Goal: Task Accomplishment & Management: Use online tool/utility

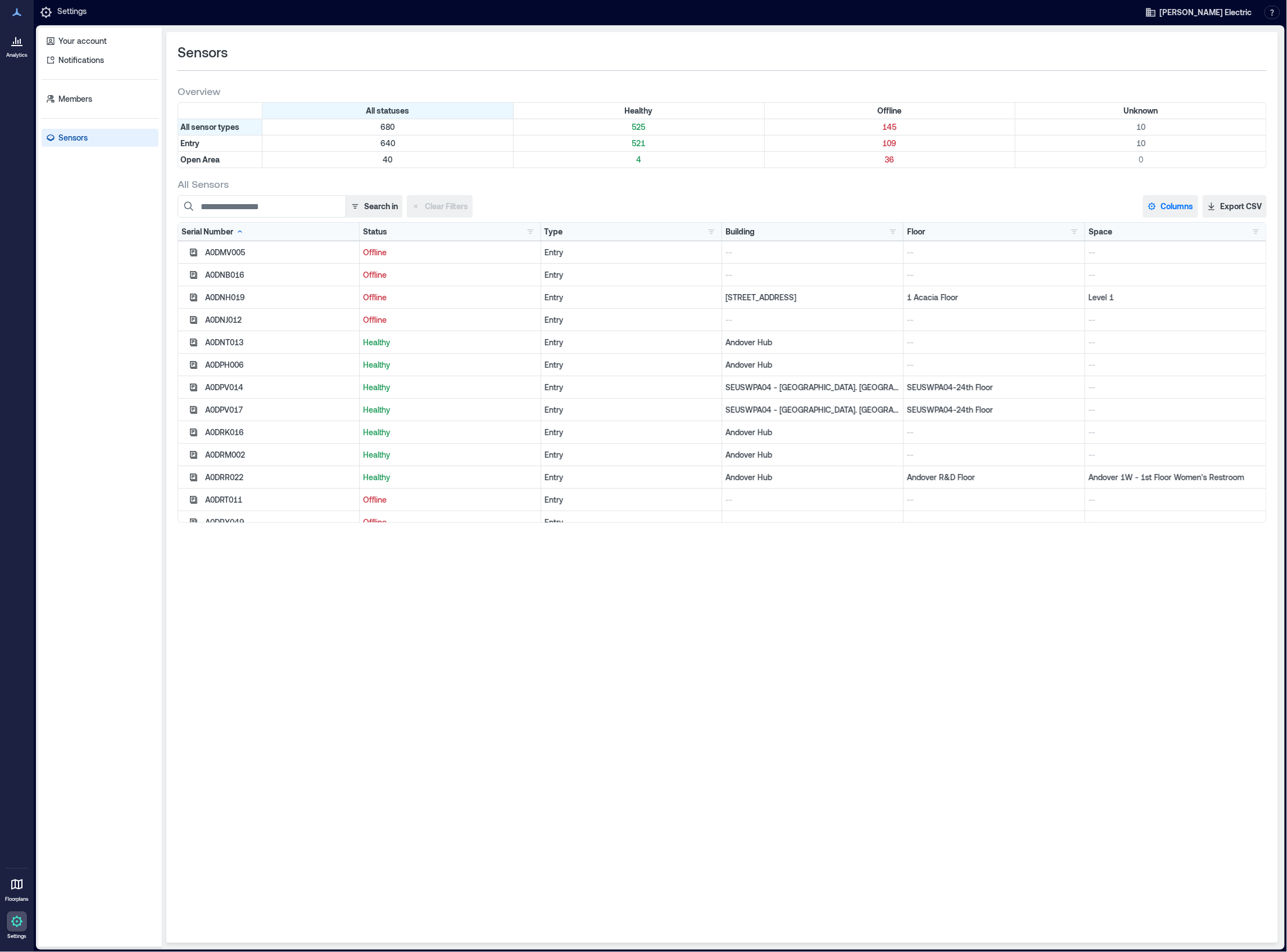
click at [1174, 205] on button "Columns" at bounding box center [1171, 206] width 55 height 22
click at [1187, 351] on button "Firmware" at bounding box center [1186, 349] width 78 height 18
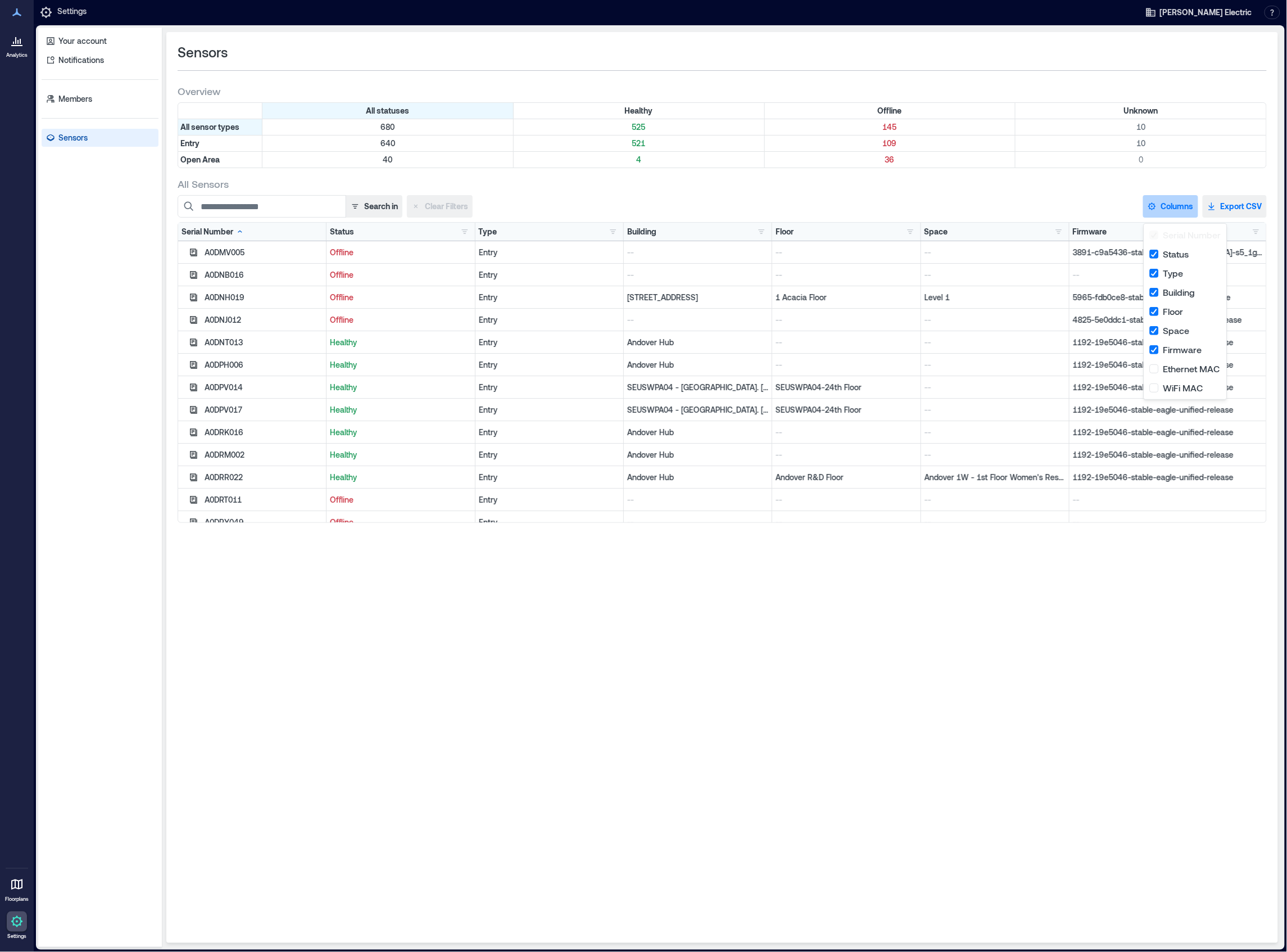
click at [1244, 205] on button "Export CSV" at bounding box center [1234, 206] width 64 height 22
click at [327, 208] on input at bounding box center [262, 206] width 169 height 22
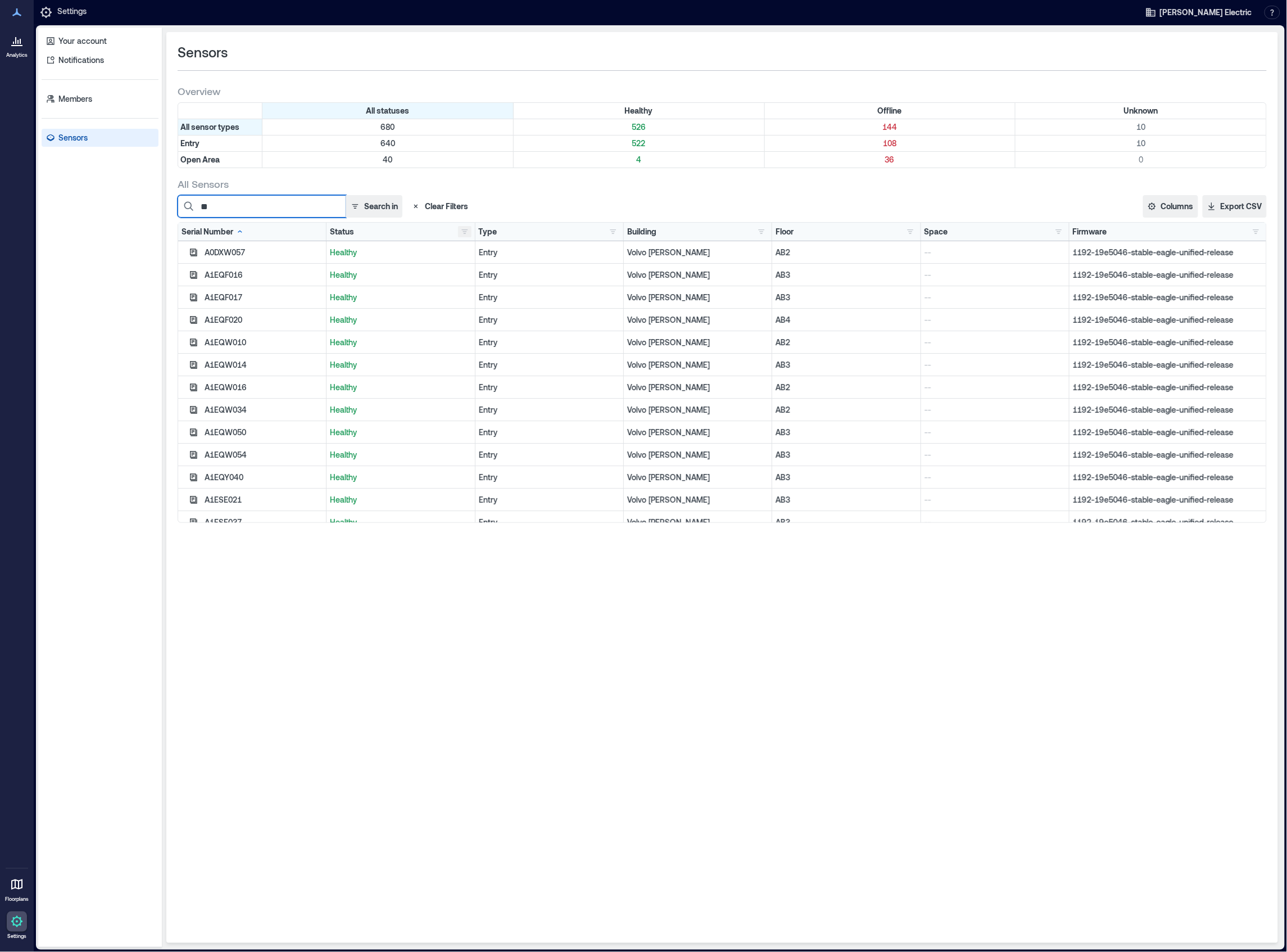
type input "**"
click at [462, 231] on button "button" at bounding box center [465, 232] width 14 height 11
click at [477, 266] on button "Offline 144" at bounding box center [504, 273] width 86 height 18
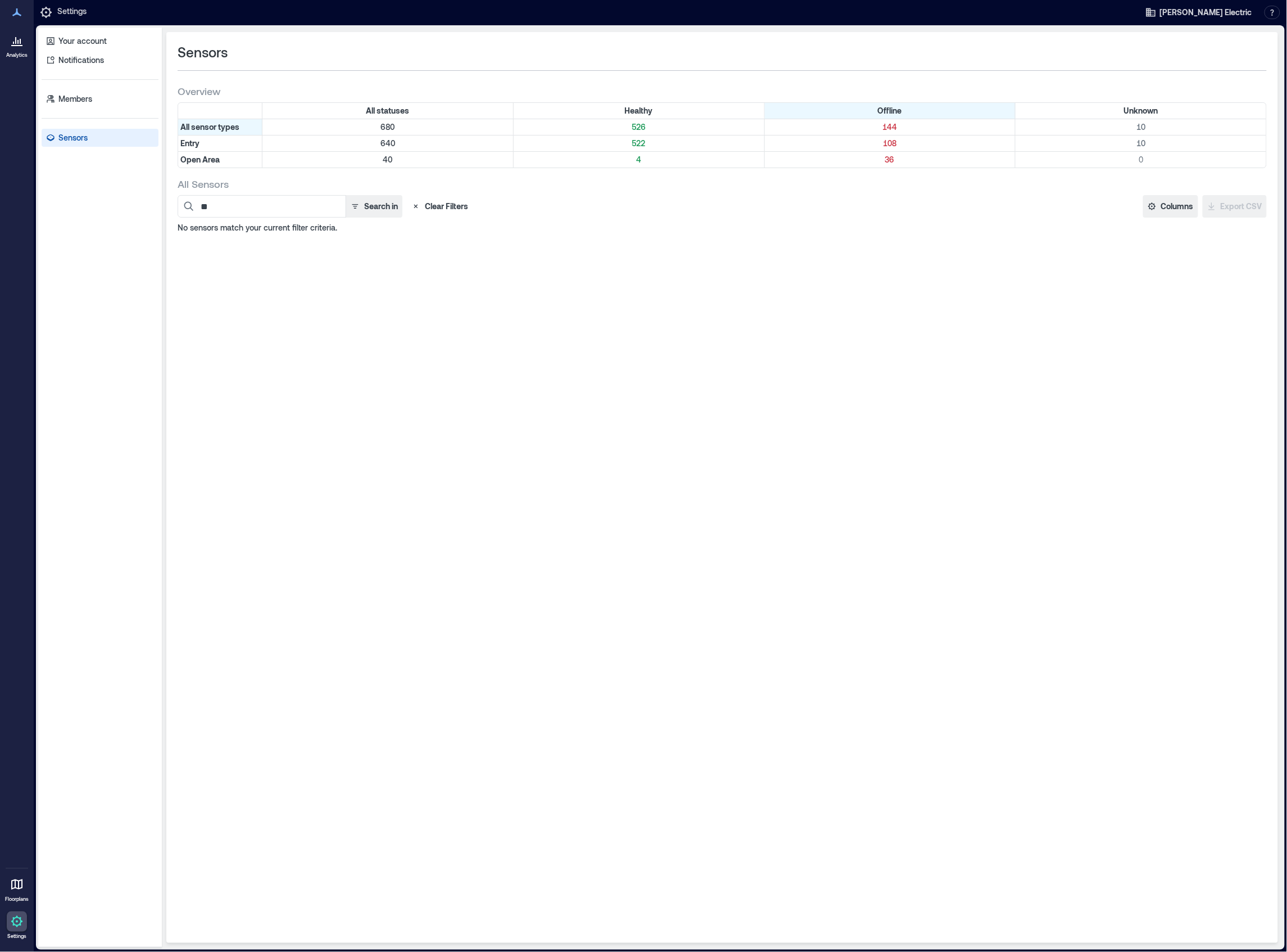
click at [428, 209] on button "Clear Filters" at bounding box center [439, 206] width 66 height 22
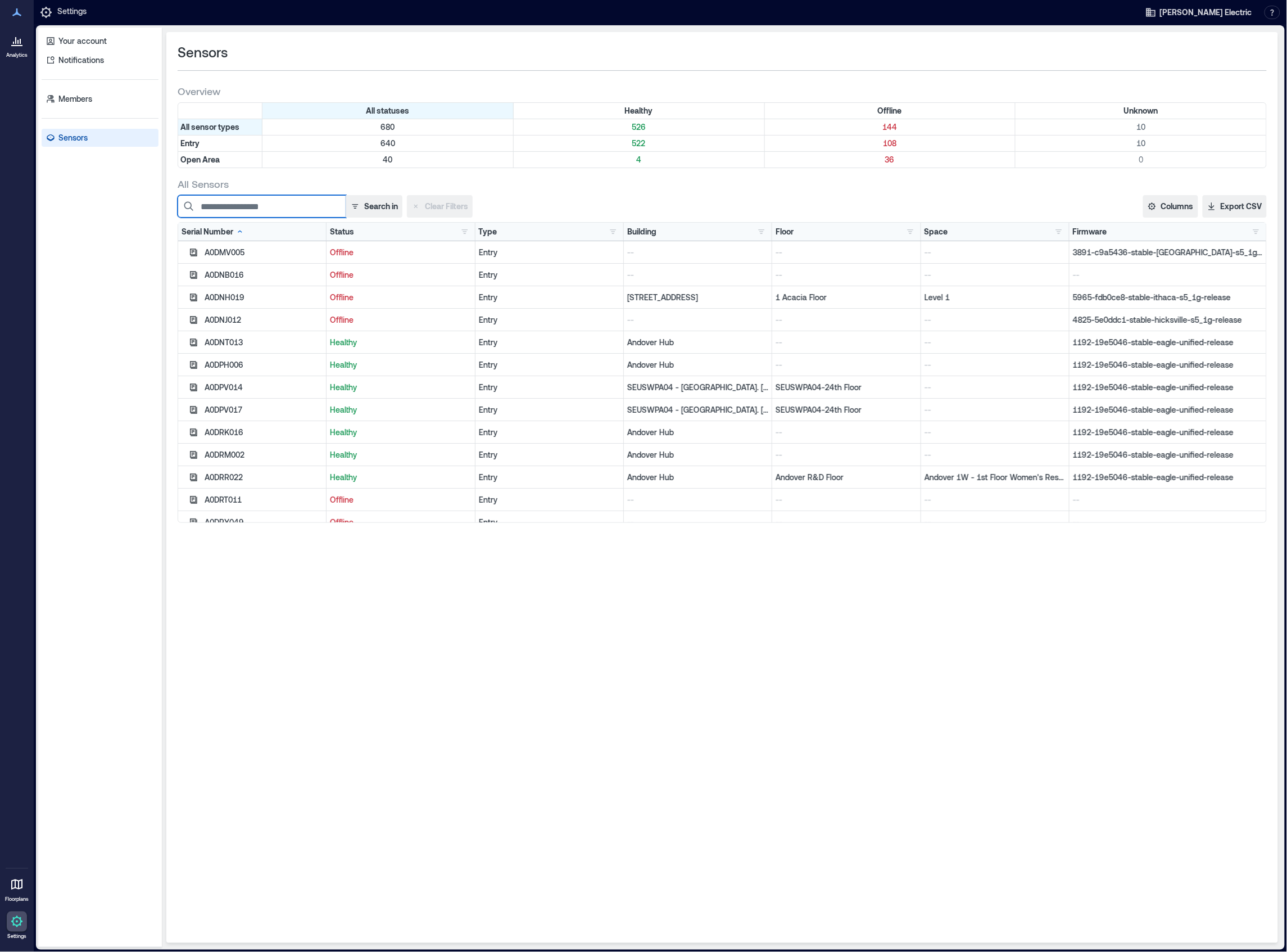
click at [281, 208] on input at bounding box center [262, 206] width 169 height 22
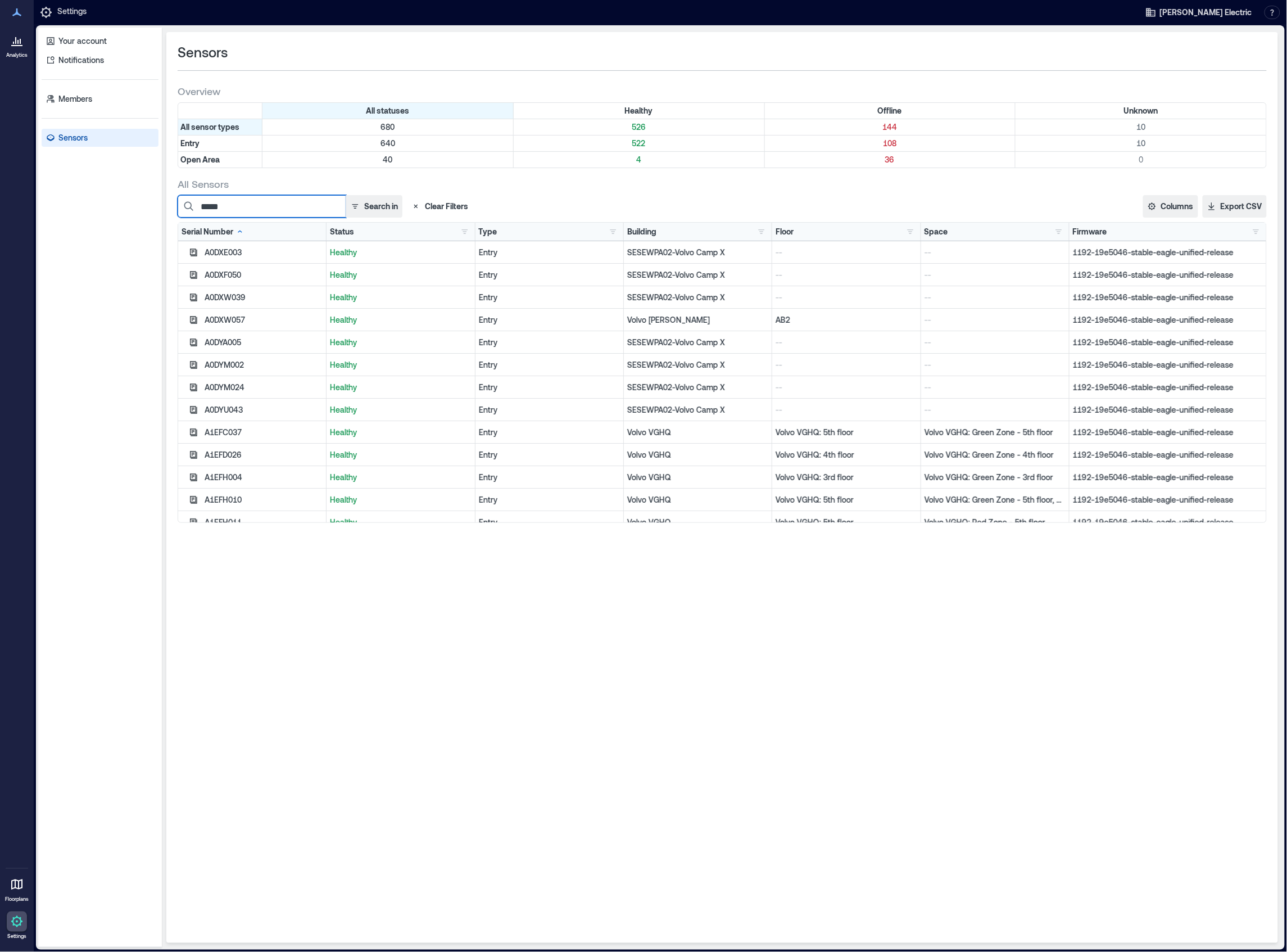
type input "*****"
click at [448, 232] on div "Status Healthy 526 Offline 144 Unknown 10" at bounding box center [400, 232] width 141 height 11
click at [464, 232] on button "button" at bounding box center [465, 232] width 14 height 11
click at [480, 271] on div "Offline 144" at bounding box center [504, 274] width 79 height 11
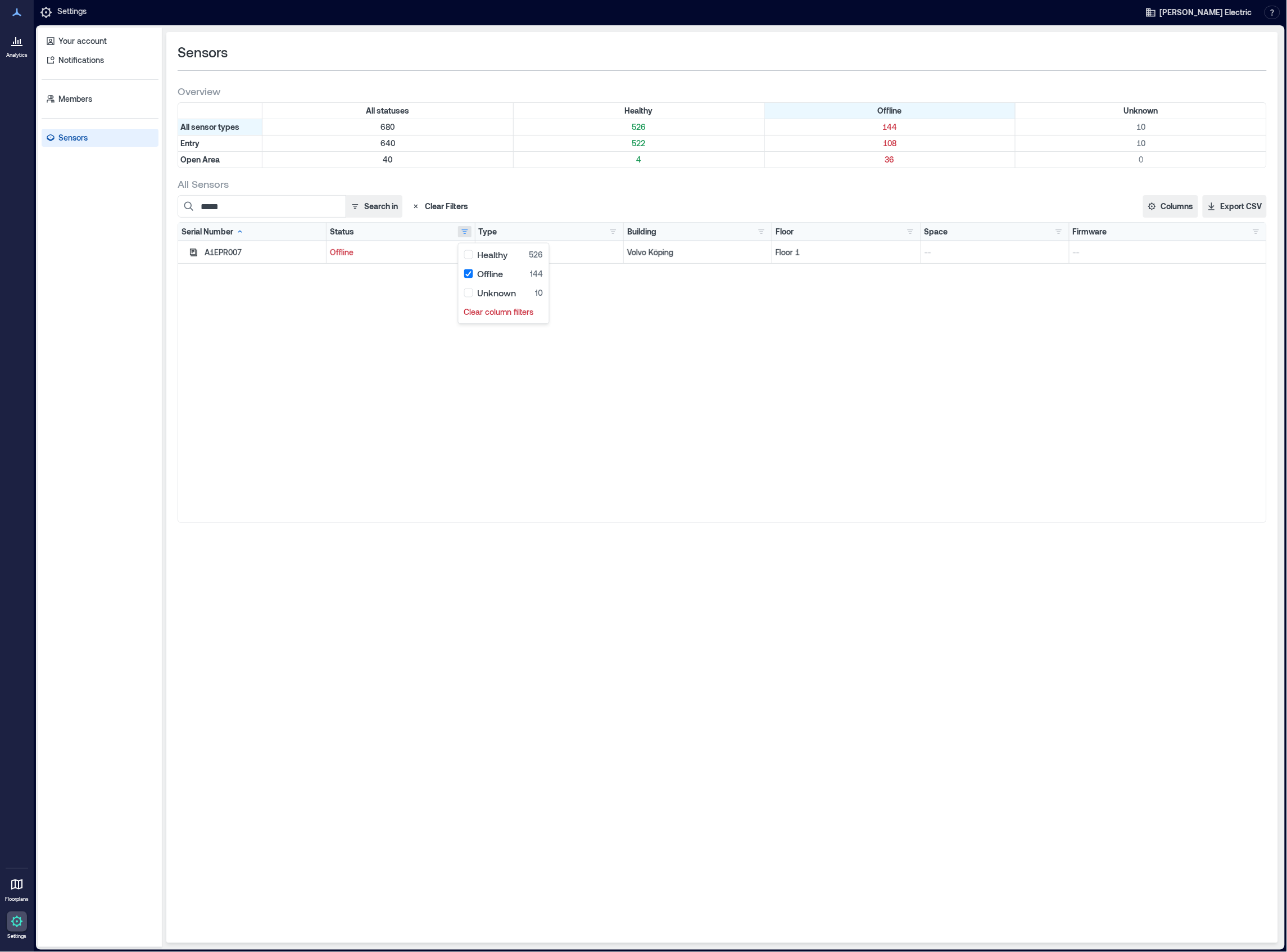
click at [322, 378] on div "A1EPR007 Offline Entry Volvo Köping Floor 1 -- --" at bounding box center [722, 381] width 1089 height 281
click at [449, 204] on button "Clear Filters" at bounding box center [439, 206] width 66 height 22
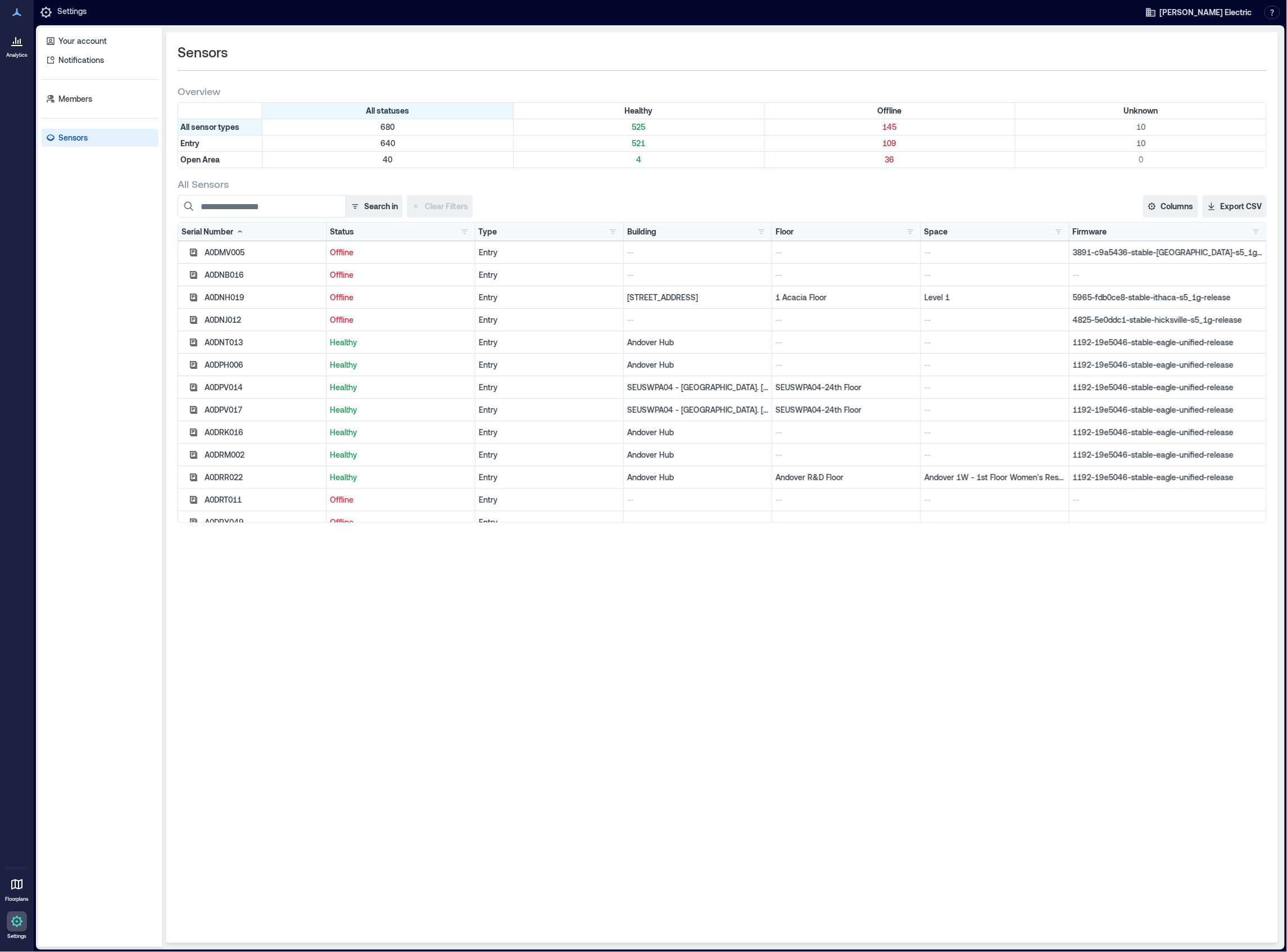
click at [18, 12] on icon at bounding box center [17, 12] width 14 height 14
click at [16, 46] on icon at bounding box center [17, 41] width 14 height 14
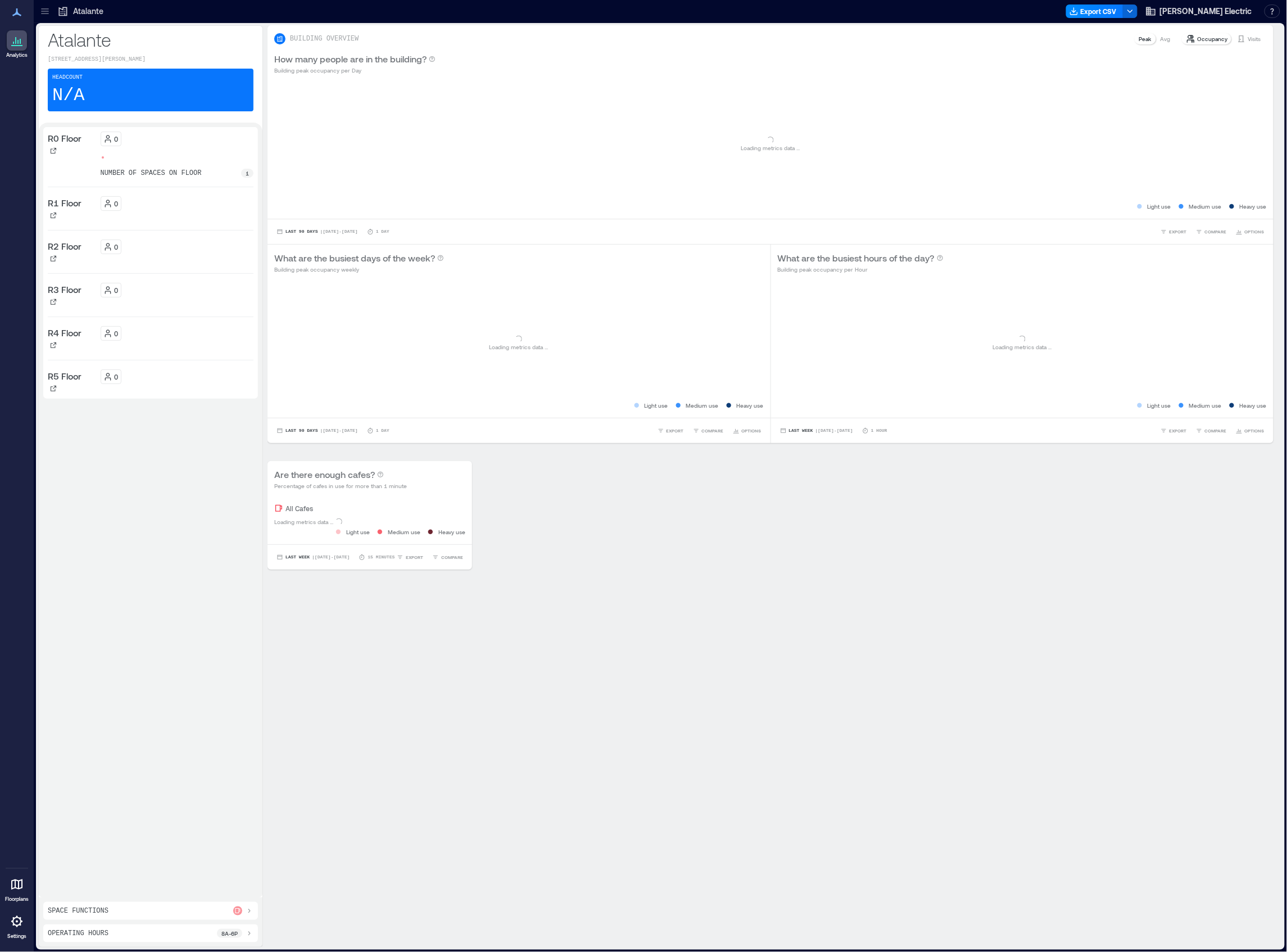
click at [48, 9] on icon at bounding box center [44, 8] width 7 height 1
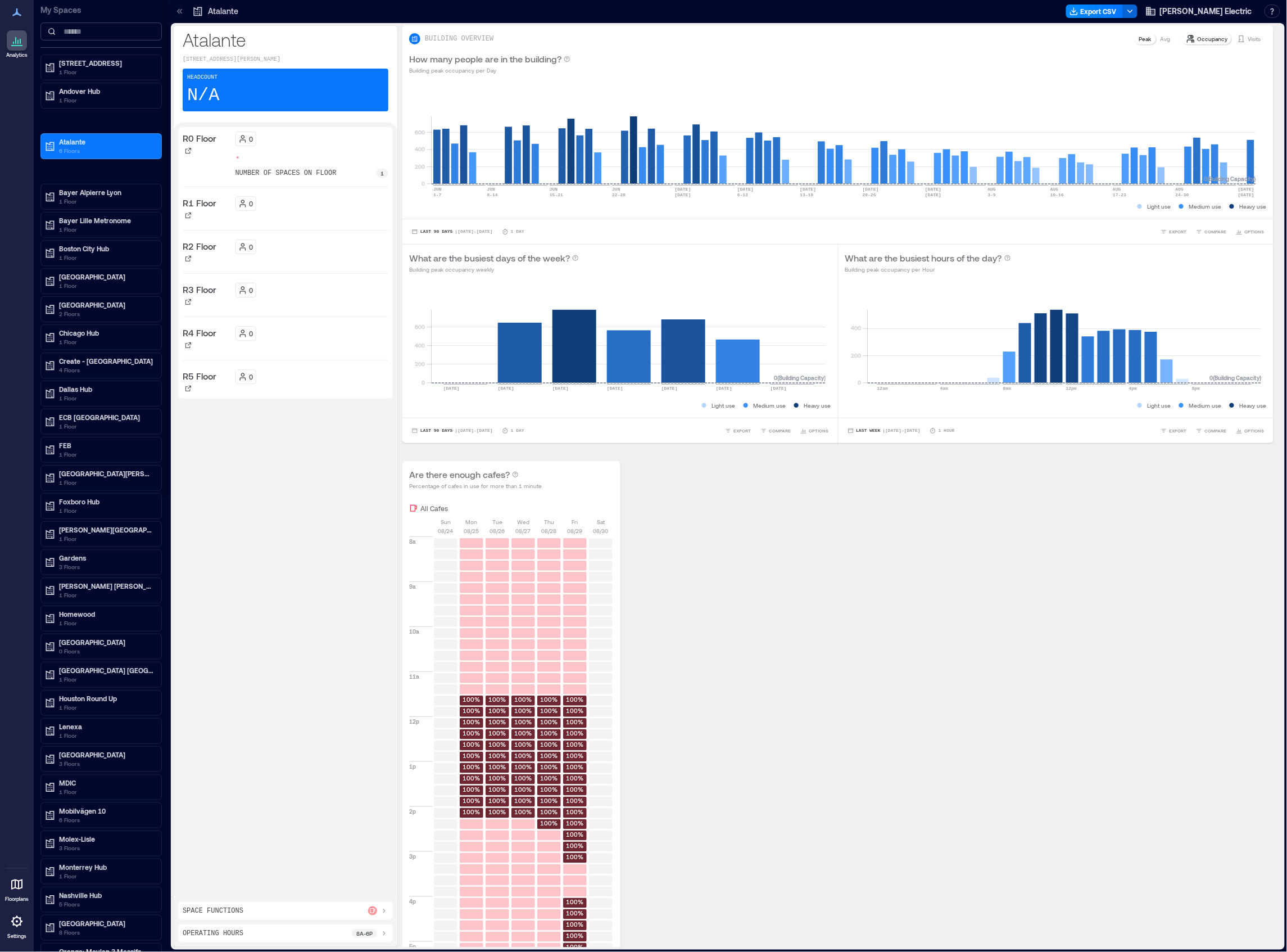
click at [75, 35] on input at bounding box center [101, 30] width 122 height 18
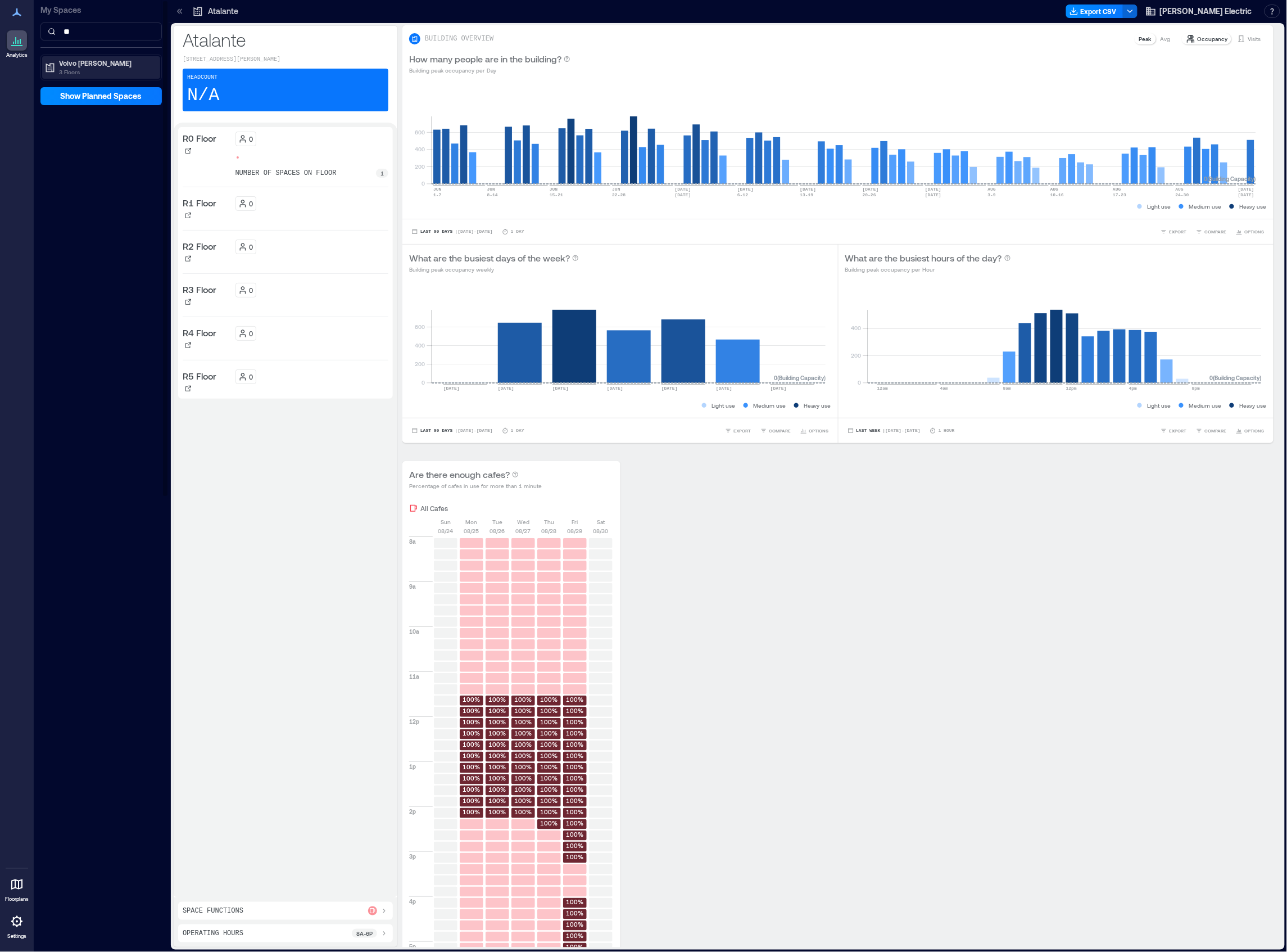
type input "**"
click at [77, 65] on p "Volvo [PERSON_NAME]" at bounding box center [106, 63] width 94 height 9
click at [70, 99] on p "AB2" at bounding box center [65, 103] width 13 height 9
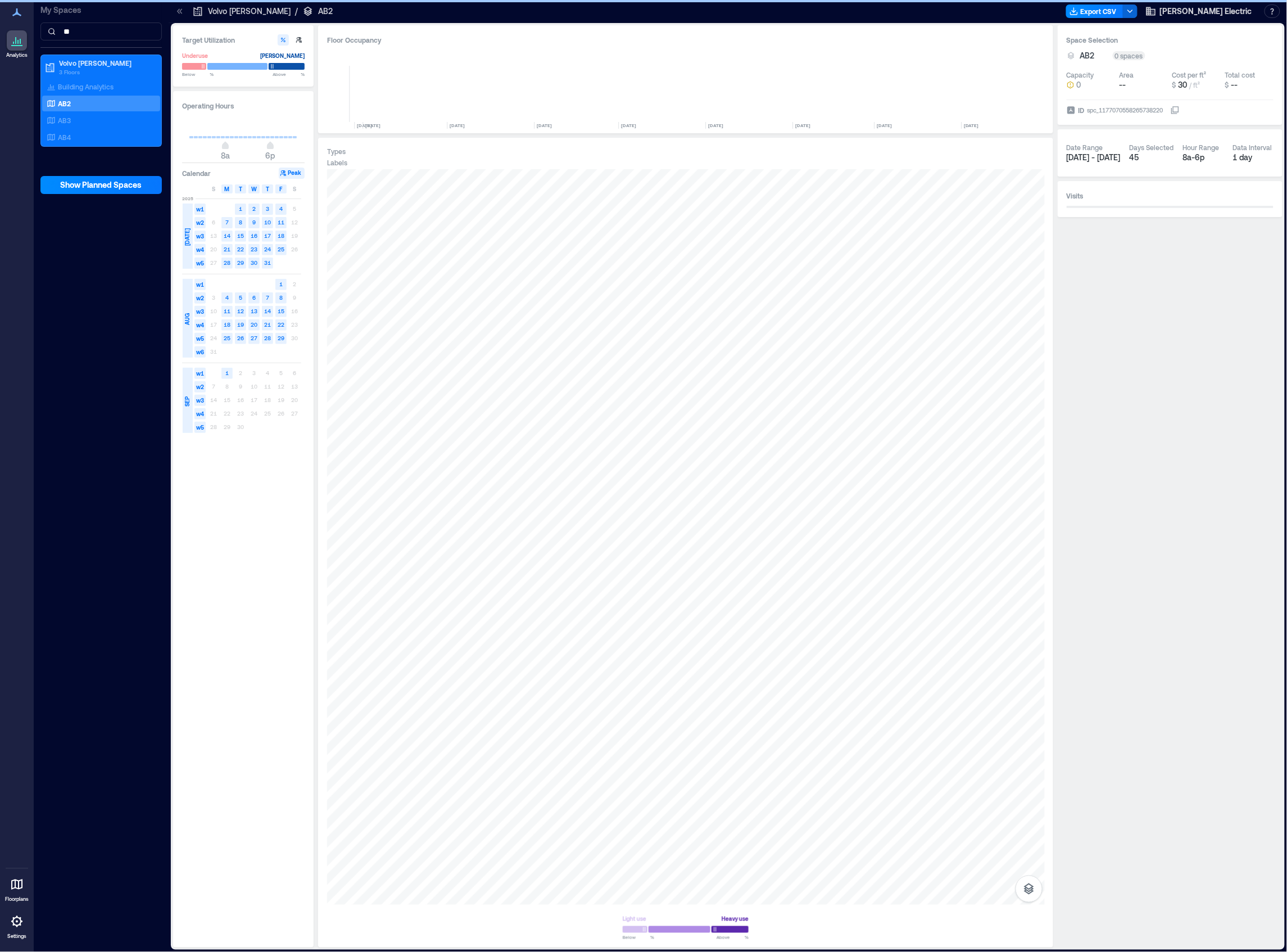
scroll to position [0, 1377]
click at [1025, 883] on icon "button" at bounding box center [1029, 888] width 14 height 14
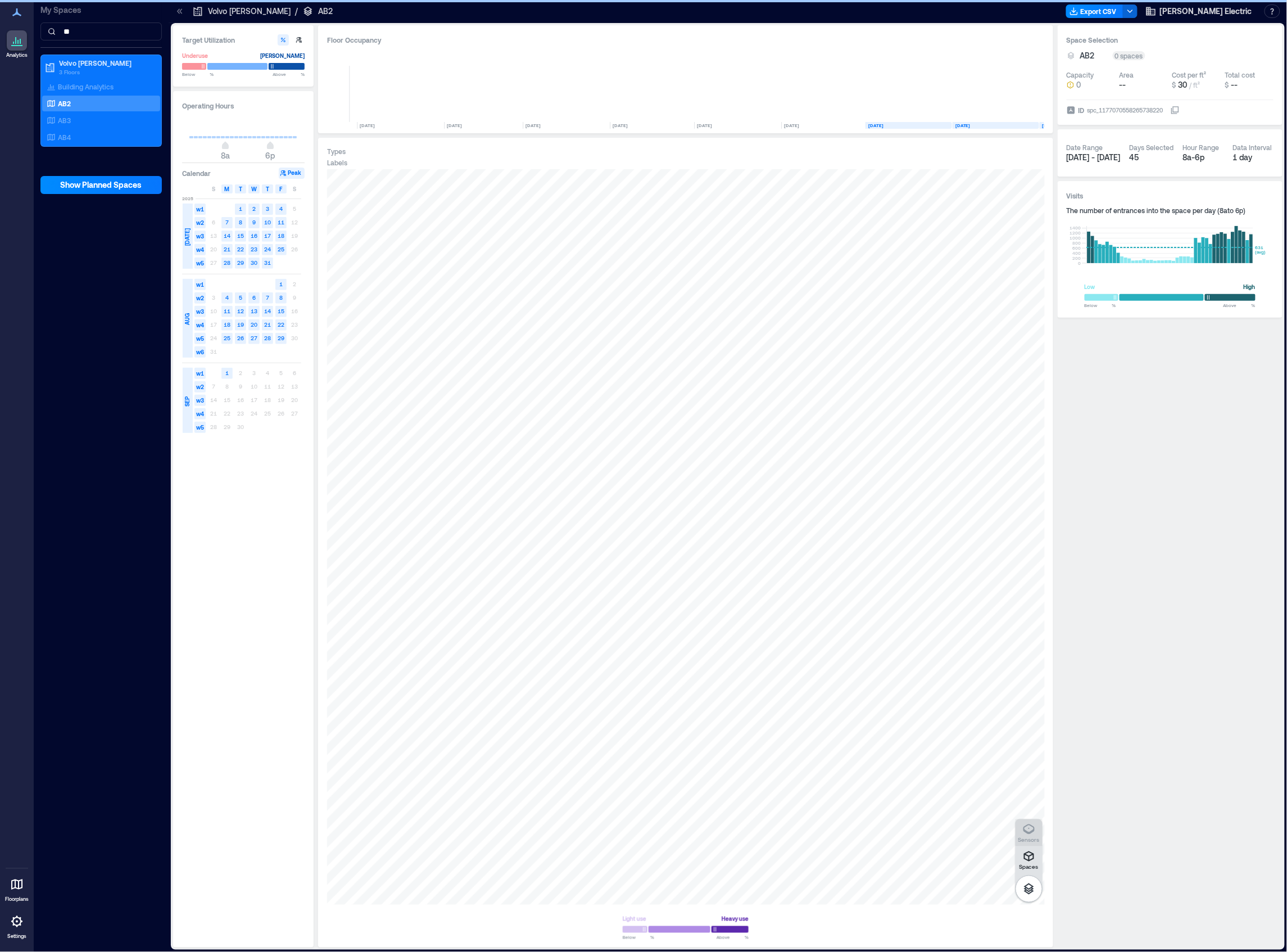
click at [1032, 830] on icon "button" at bounding box center [1030, 828] width 11 height 10
click at [515, 736] on div "A1EQW016" at bounding box center [686, 536] width 718 height 735
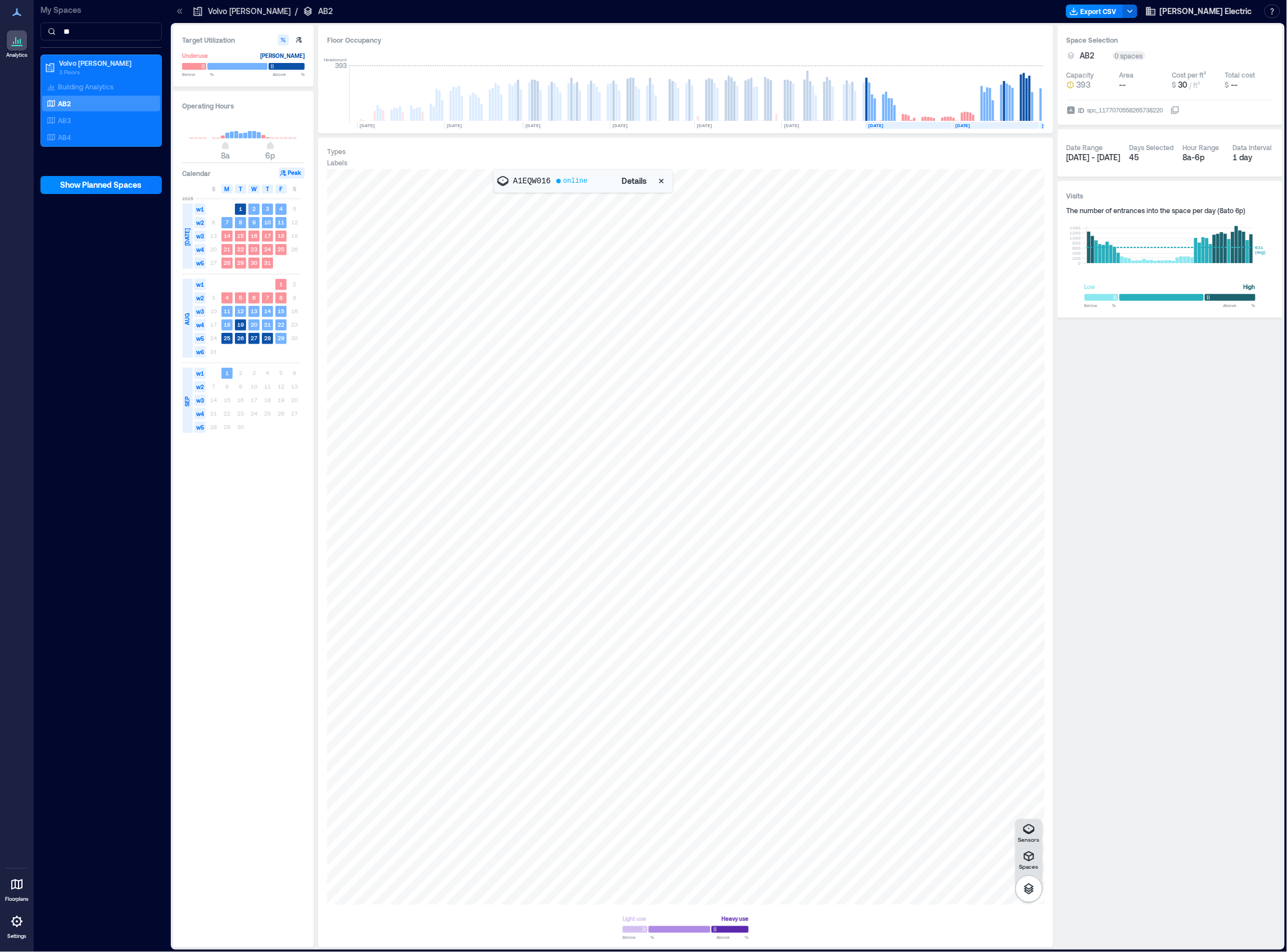
click at [343, 902] on div at bounding box center [686, 536] width 718 height 735
click at [349, 898] on div at bounding box center [686, 536] width 718 height 735
click at [18, 922] on icon at bounding box center [17, 921] width 14 height 14
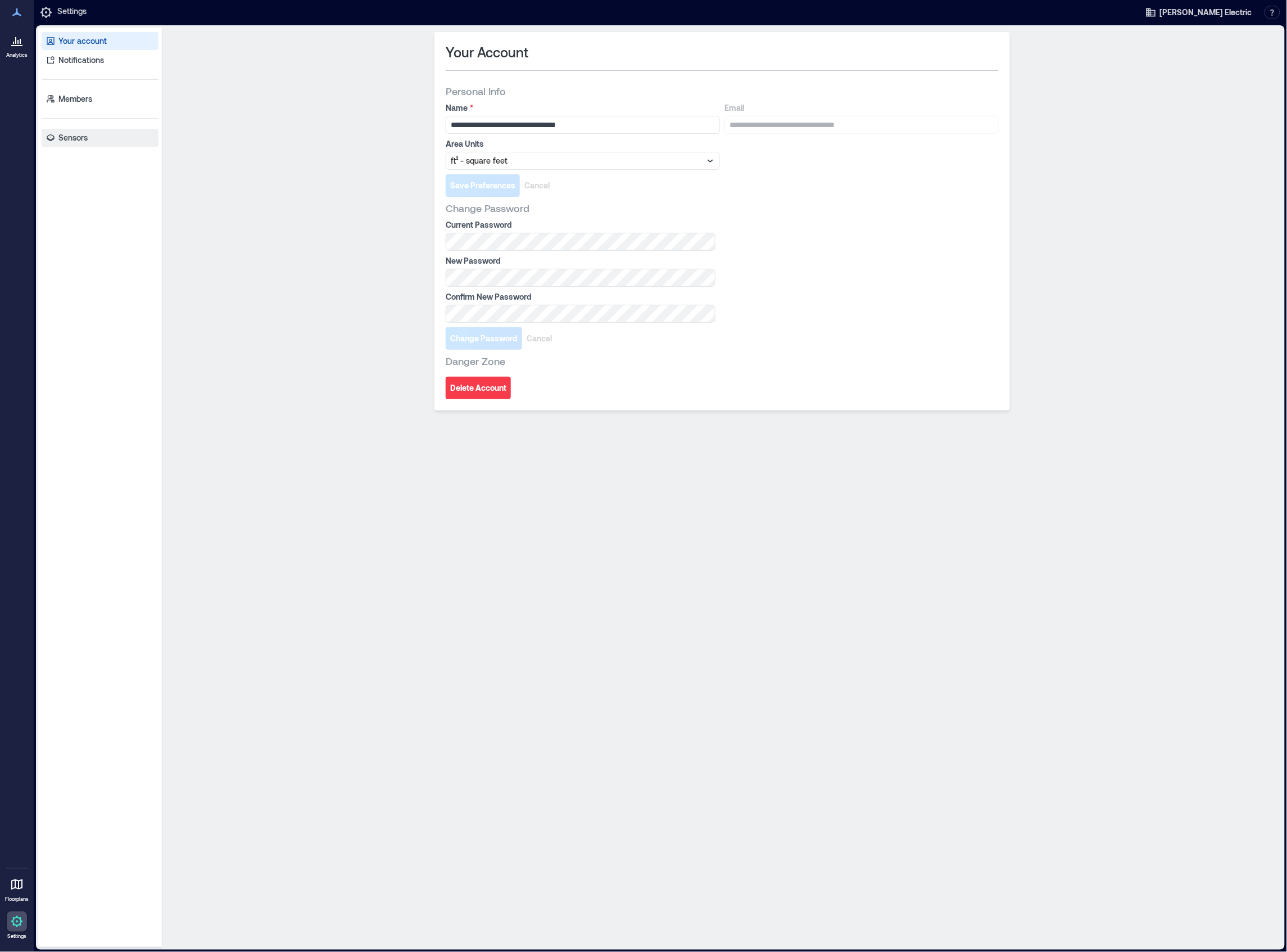
click at [71, 136] on p "Sensors" at bounding box center [73, 137] width 30 height 11
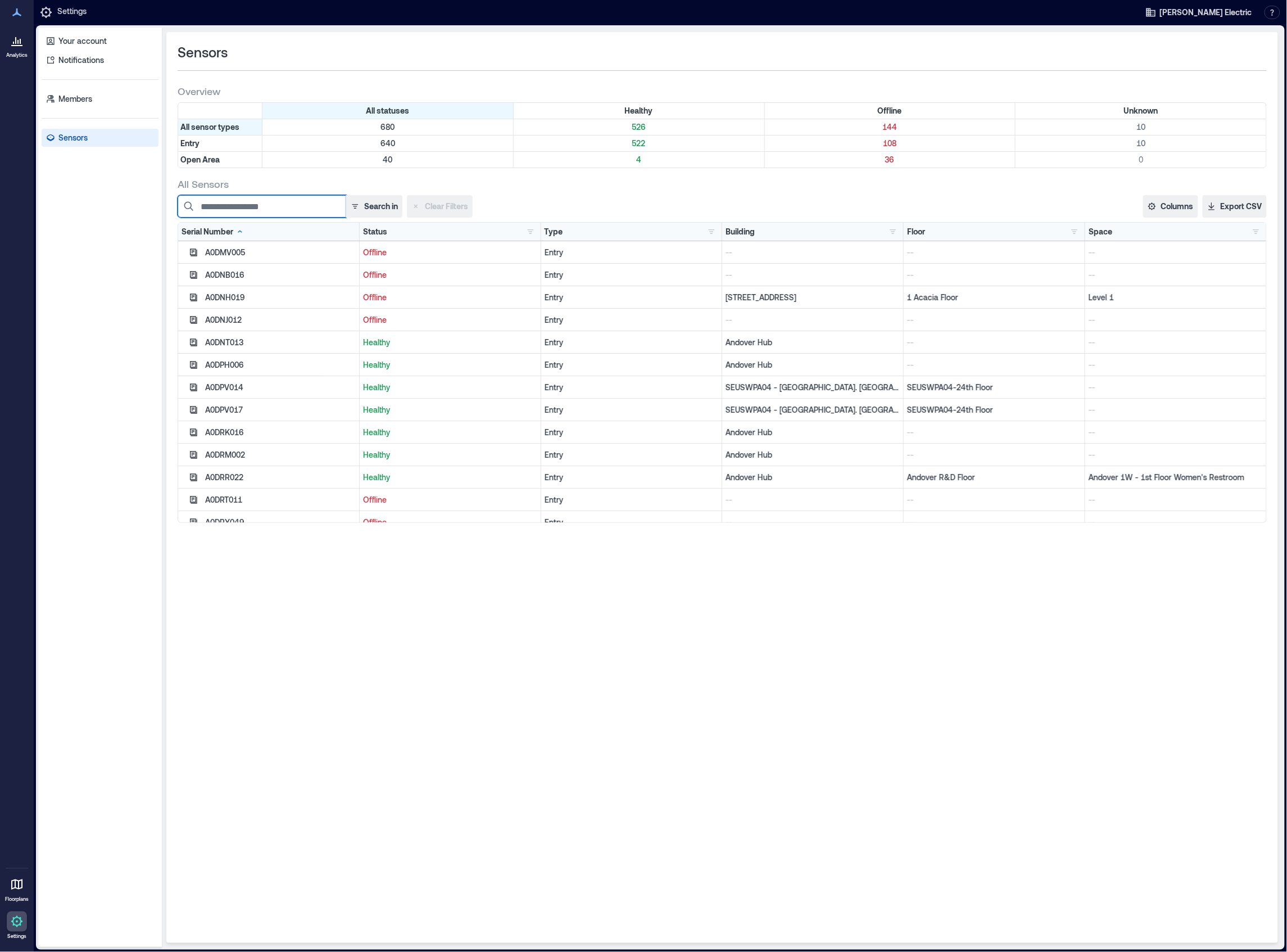
click at [278, 209] on input at bounding box center [262, 206] width 169 height 22
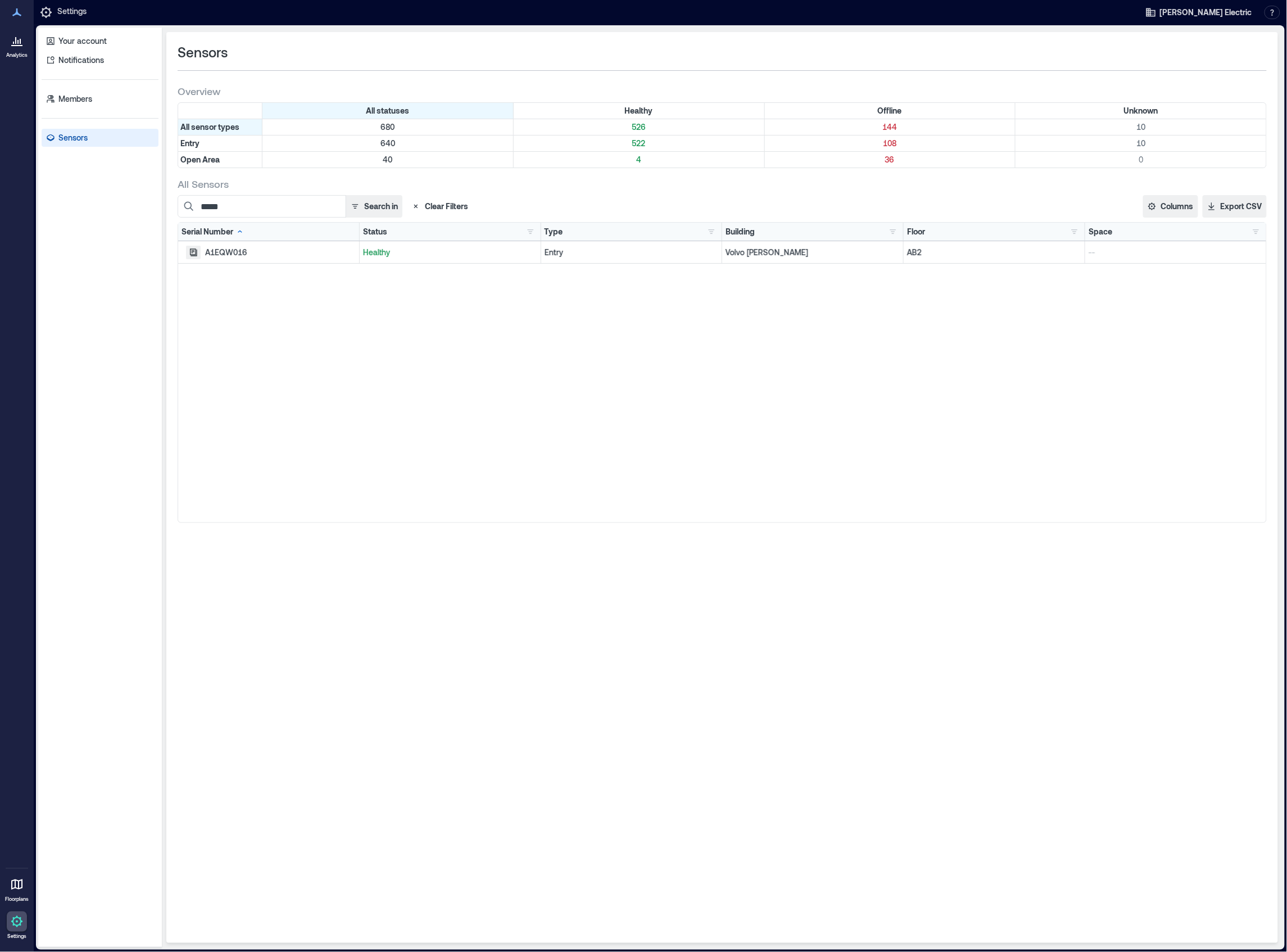
click at [194, 256] on icon "button" at bounding box center [194, 252] width 7 height 7
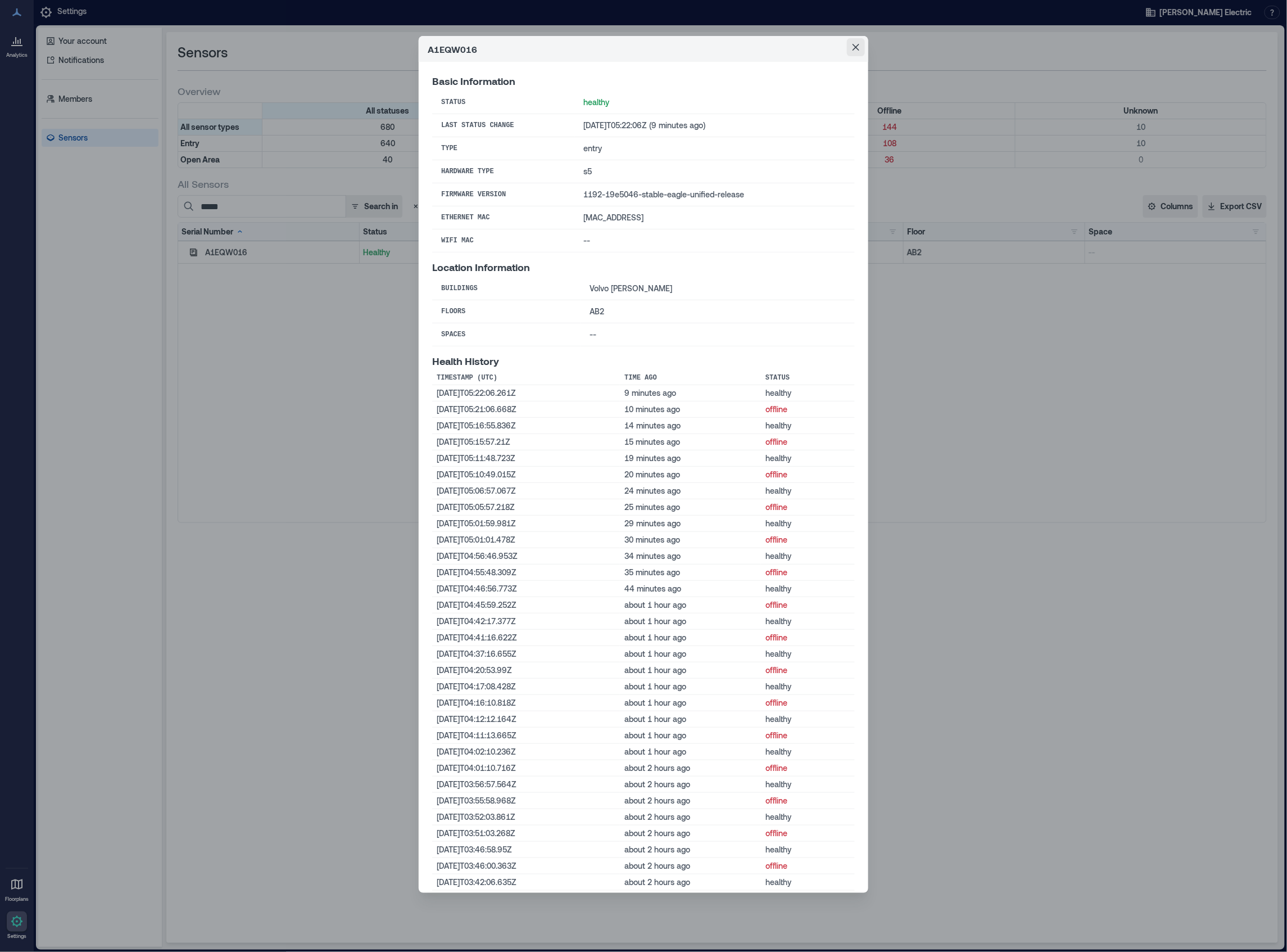
click at [854, 46] on icon "Close" at bounding box center [855, 47] width 6 height 6
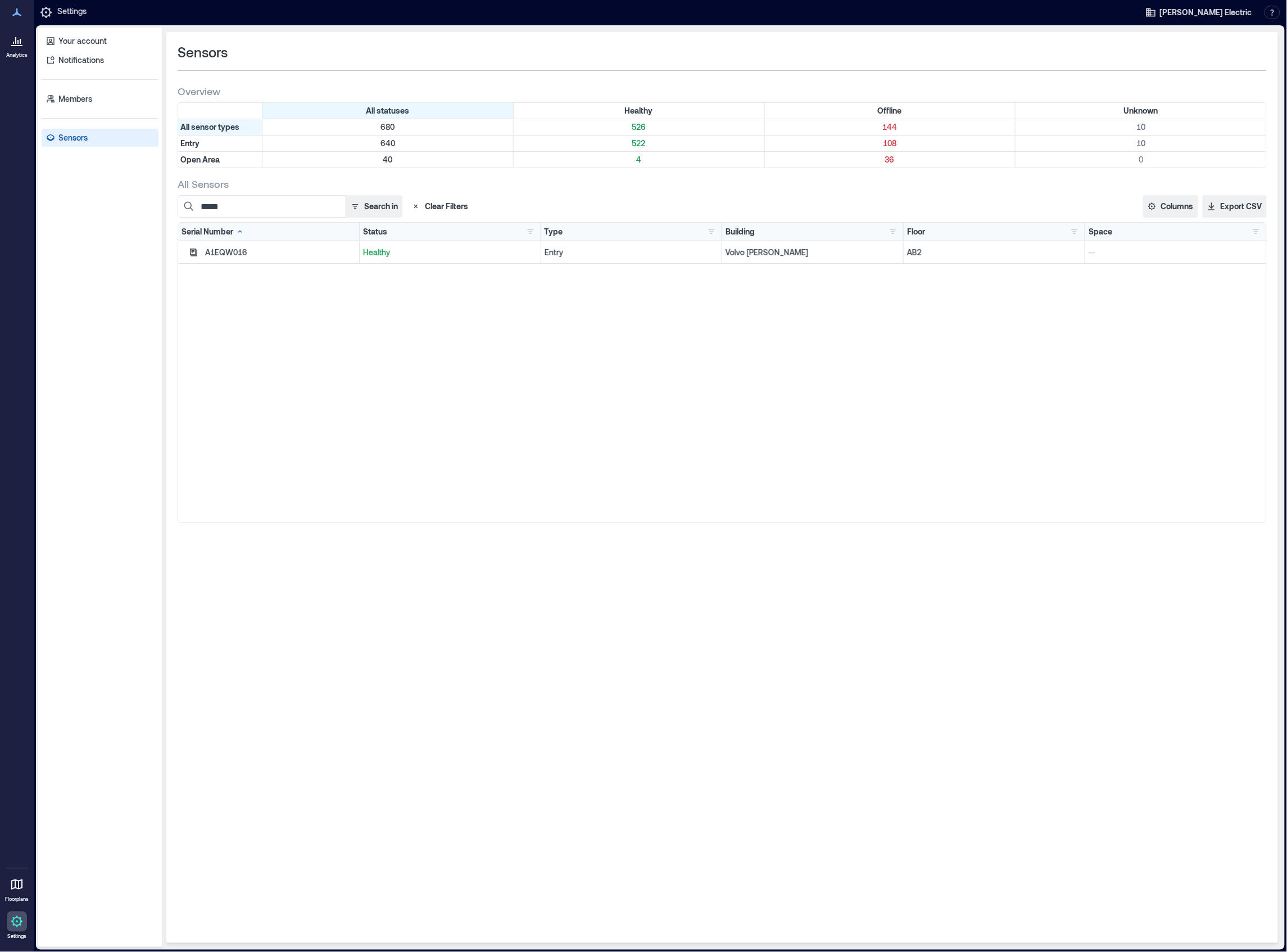
click at [916, 44] on div "Sensors" at bounding box center [722, 52] width 1090 height 18
click at [758, 686] on div "Sensors Overview All statuses Healthy Offline Unknown All sensor types 680 526 …" at bounding box center [721, 487] width 1112 height 910
click at [261, 204] on input "*****" at bounding box center [262, 206] width 169 height 22
click at [192, 255] on icon "button" at bounding box center [194, 253] width 9 height 9
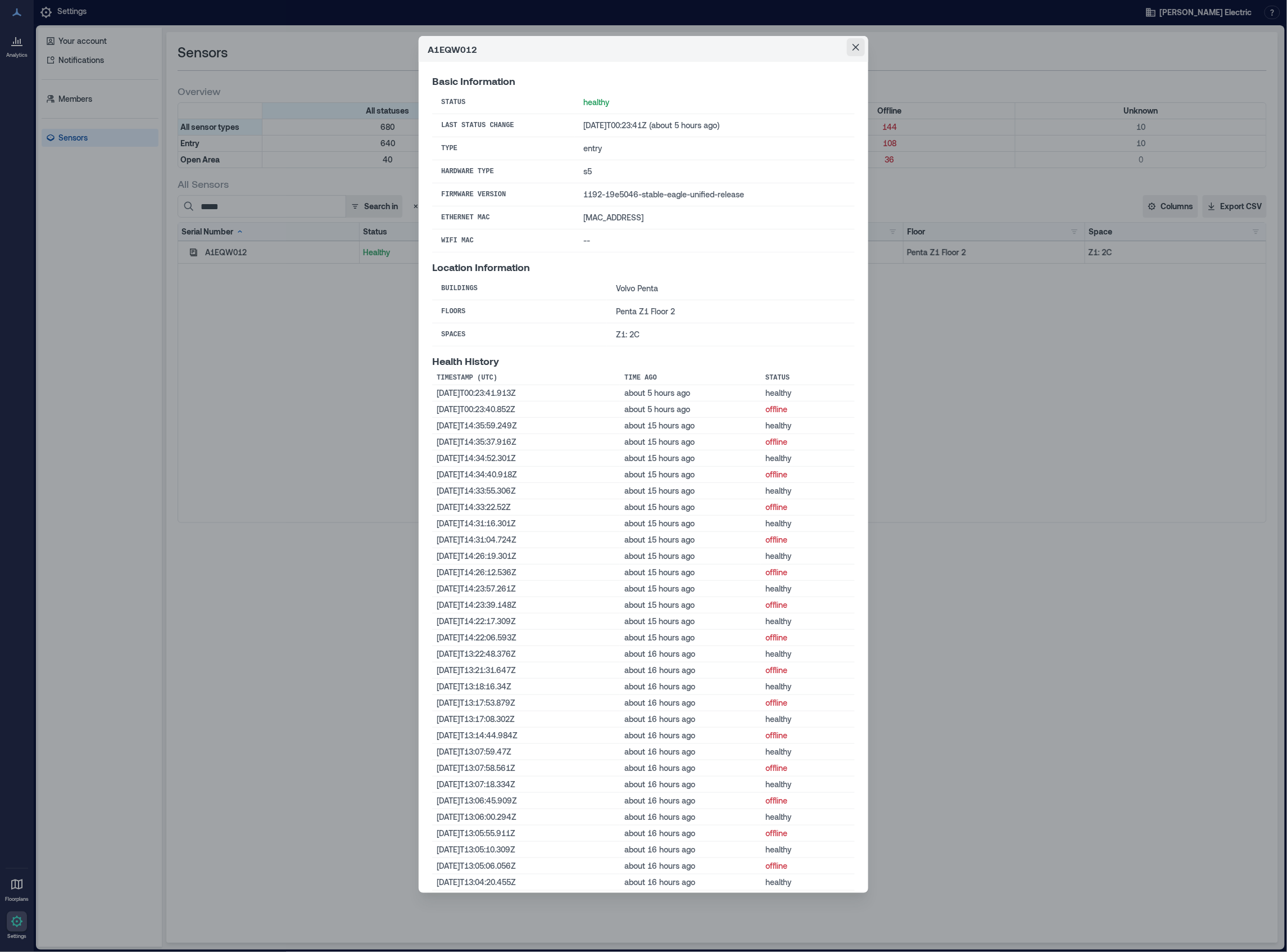
click at [855, 47] on icon "Close" at bounding box center [855, 47] width 6 height 6
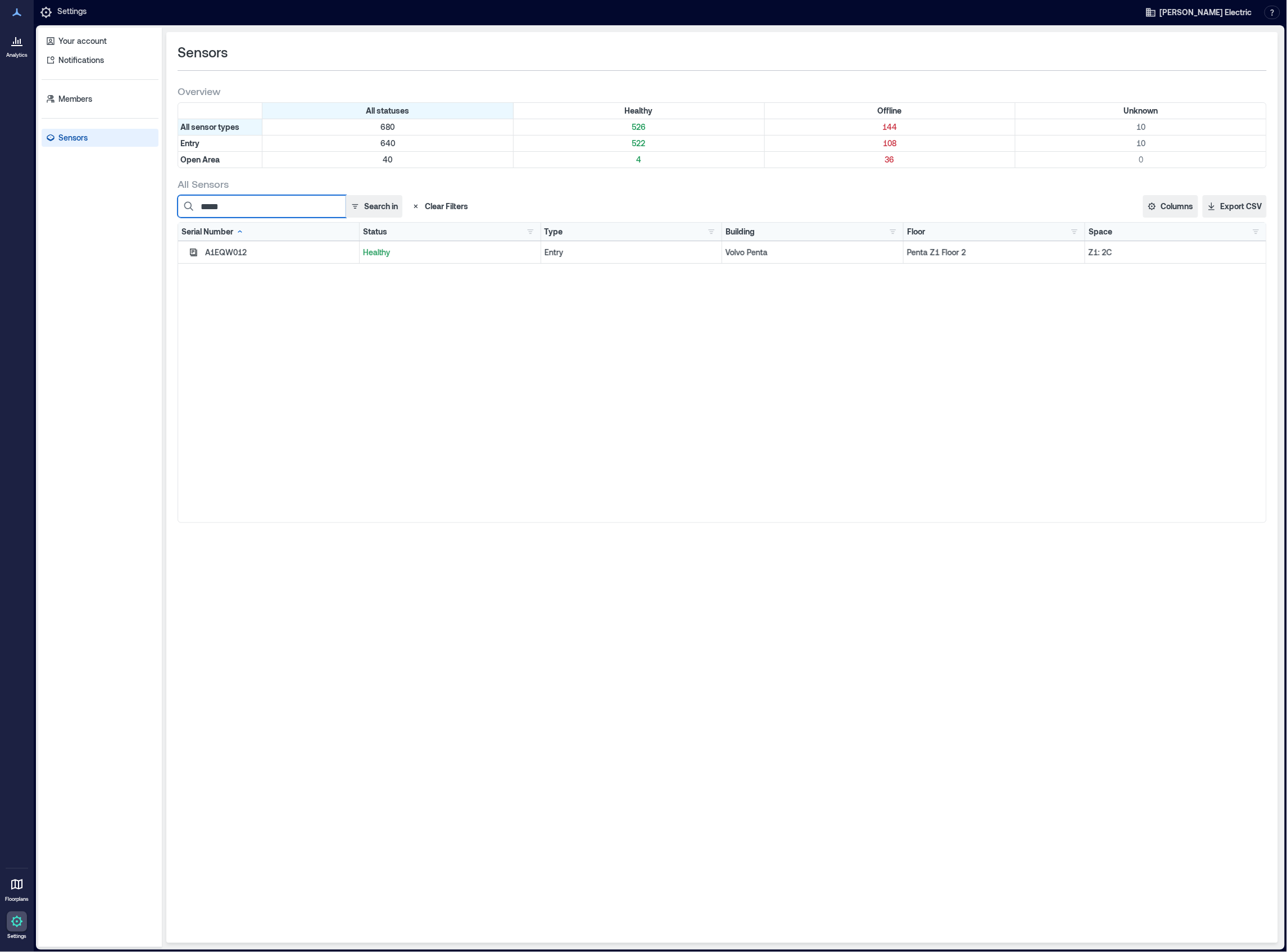
click at [268, 209] on input "*****" at bounding box center [262, 206] width 169 height 22
type input "*****"
drag, startPoint x: 194, startPoint y: 255, endPoint x: 190, endPoint y: 261, distance: 7.2
click at [191, 261] on div "A1EQW016" at bounding box center [268, 252] width 182 height 22
click at [190, 256] on icon "button" at bounding box center [194, 252] width 7 height 7
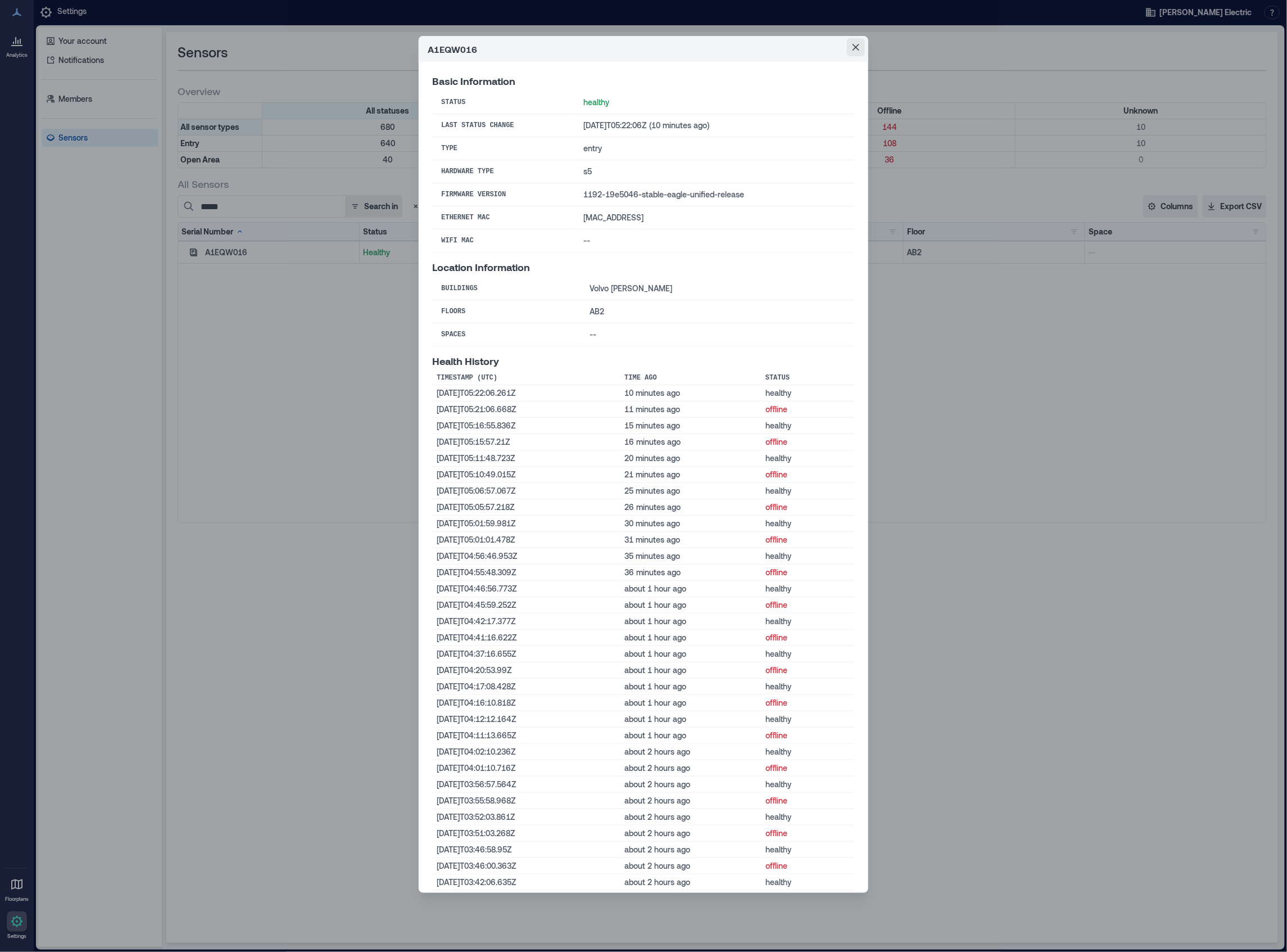
click at [852, 45] on icon "Close" at bounding box center [855, 47] width 6 height 6
